Goal: Register for event/course

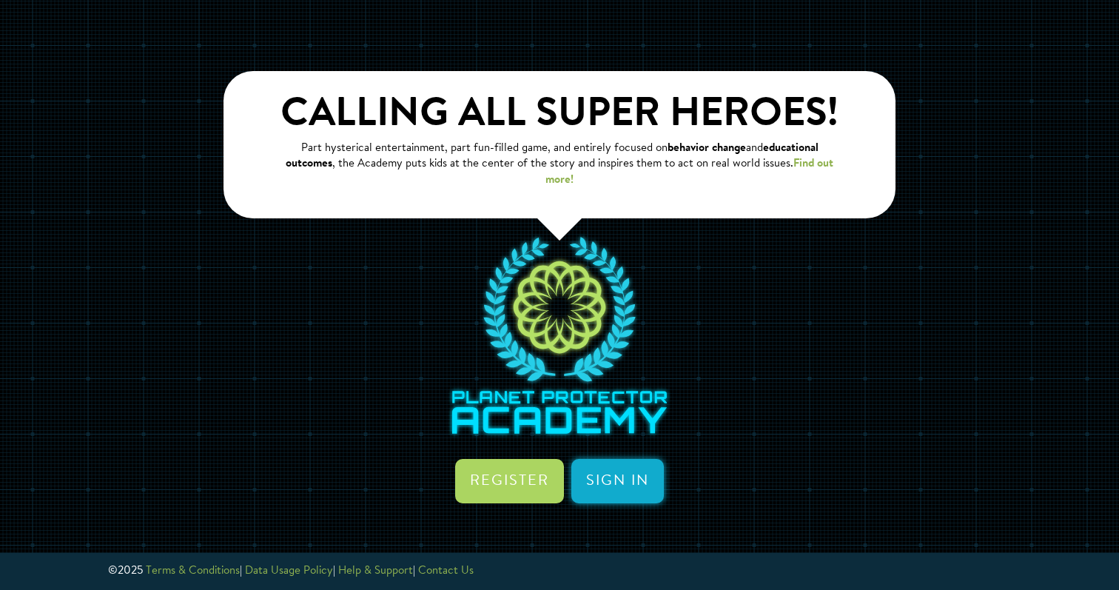
click at [631, 488] on link "Sign in" at bounding box center [617, 481] width 92 height 44
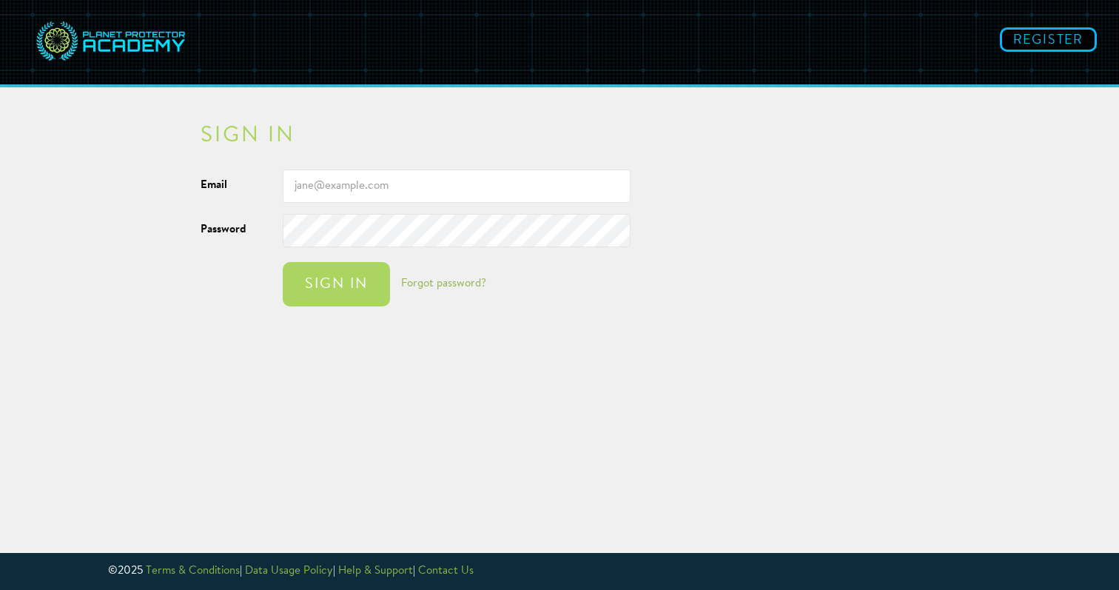
type input "[EMAIL_ADDRESS][DOMAIN_NAME]"
click at [336, 284] on button "Sign in" at bounding box center [336, 284] width 107 height 44
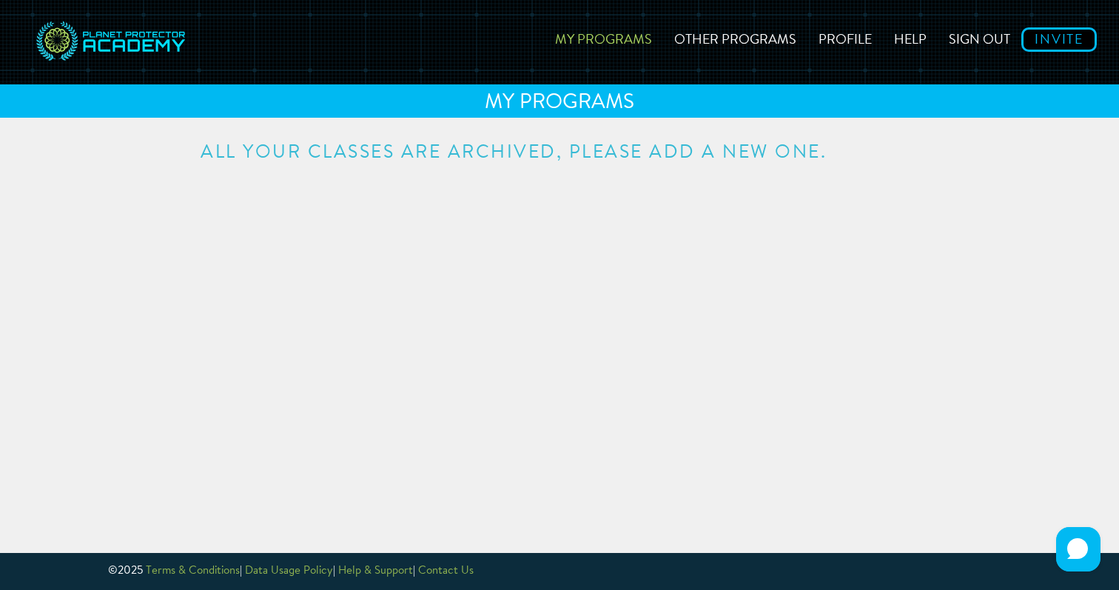
click at [619, 35] on link "My Programs" at bounding box center [603, 37] width 119 height 53
click at [851, 37] on link "Profile" at bounding box center [844, 37] width 75 height 53
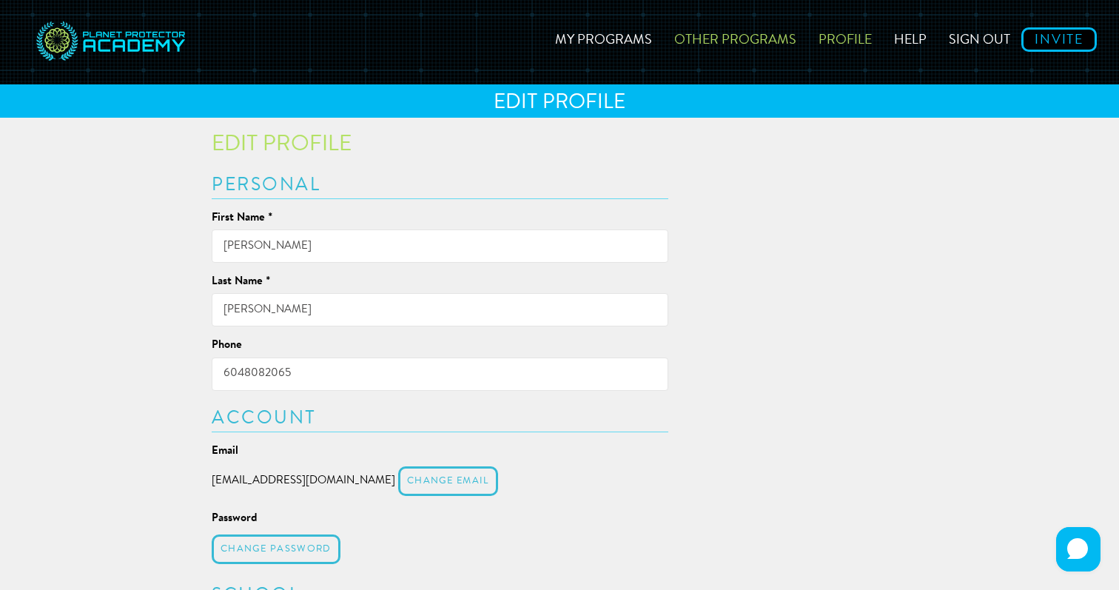
click at [734, 39] on link "Other Programs" at bounding box center [735, 37] width 144 height 53
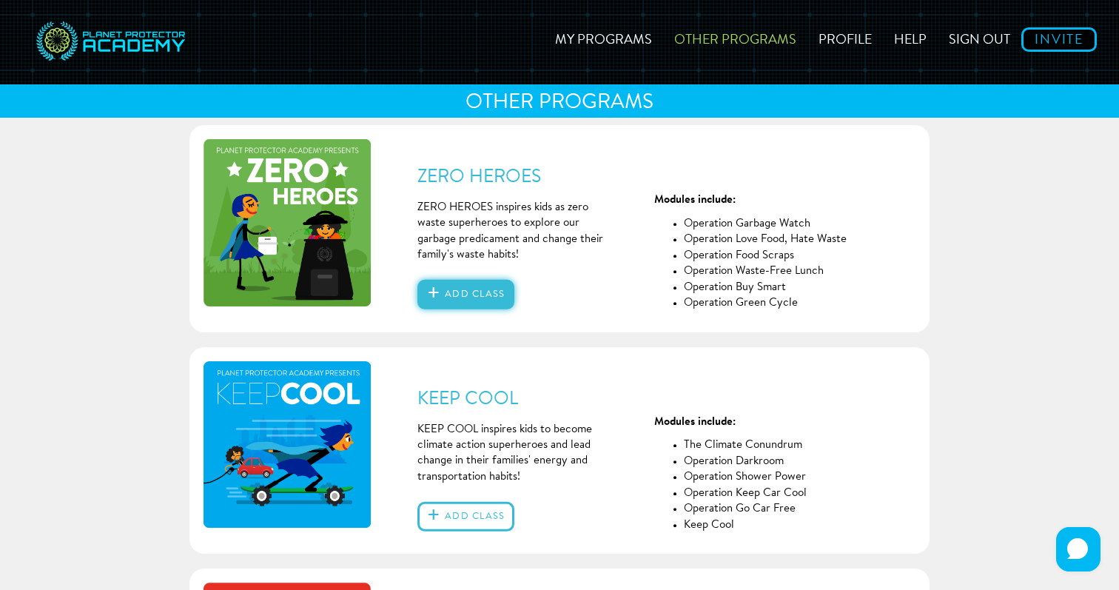
click at [452, 292] on button "Add class" at bounding box center [465, 295] width 97 height 30
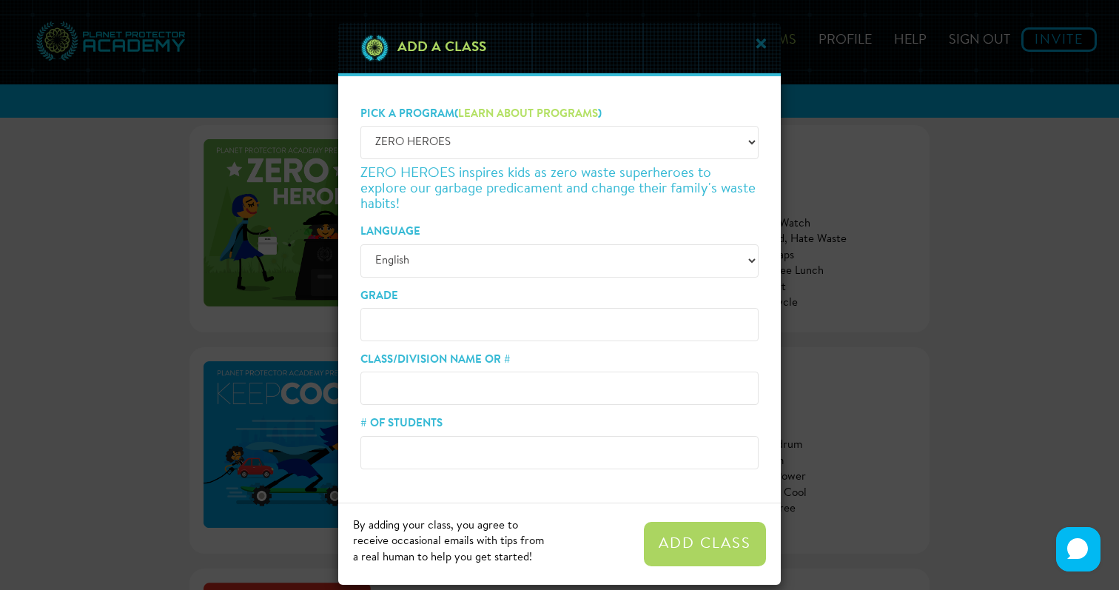
click at [493, 147] on select "-- Choose a program -- ZERO HEROES" at bounding box center [559, 142] width 398 height 33
click at [483, 331] on input "Grade" at bounding box center [559, 324] width 398 height 33
type input "3"
click at [478, 394] on input "Class/Division Name or #" at bounding box center [559, 387] width 398 height 33
type input "6"
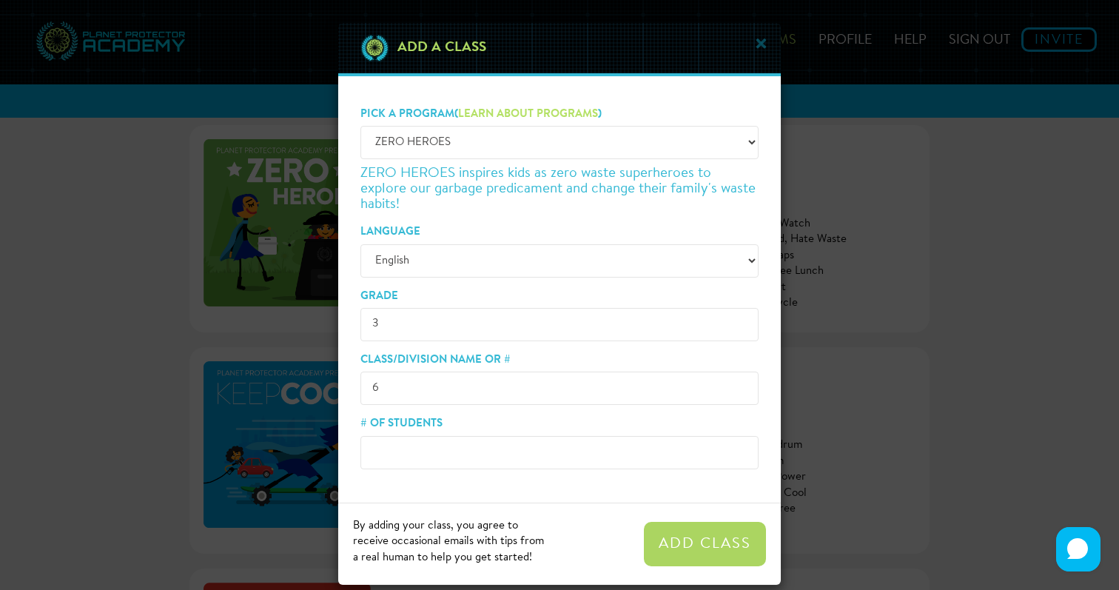
click at [468, 458] on input "# of Students" at bounding box center [559, 452] width 398 height 33
type input "21"
drag, startPoint x: 395, startPoint y: 387, endPoint x: 351, endPoint y: 386, distance: 44.4
click at [351, 386] on div "Pick a program ( Learn about programs ) -- Choose a program -- ZERO HEROES ZERO…" at bounding box center [559, 289] width 420 height 382
type input "Div. 6 2025"
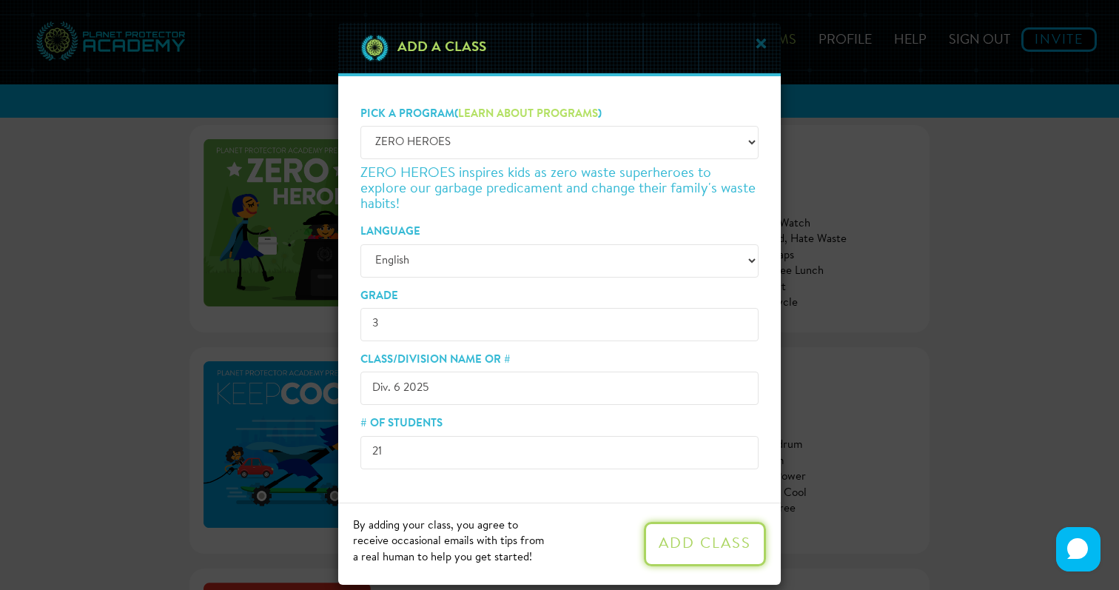
click at [716, 546] on button "Add Class" at bounding box center [705, 544] width 122 height 44
